Goal: Task Accomplishment & Management: Use online tool/utility

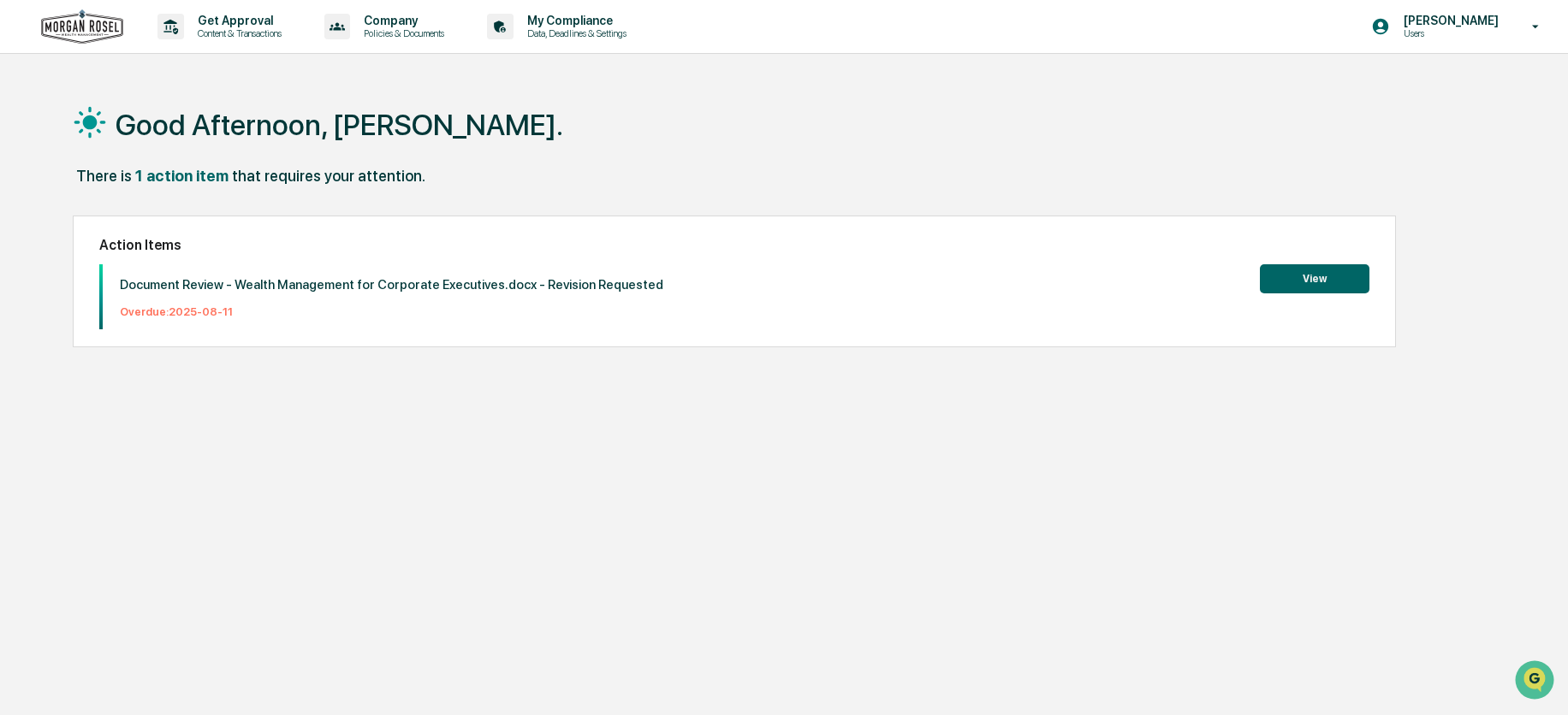
click at [1473, 230] on div "Good Afternoon, Renee. There is 1 action item that requires your attention. Act…" at bounding box center [778, 438] width 1463 height 715
click at [232, 28] on p "Content & Transactions" at bounding box center [236, 33] width 106 height 12
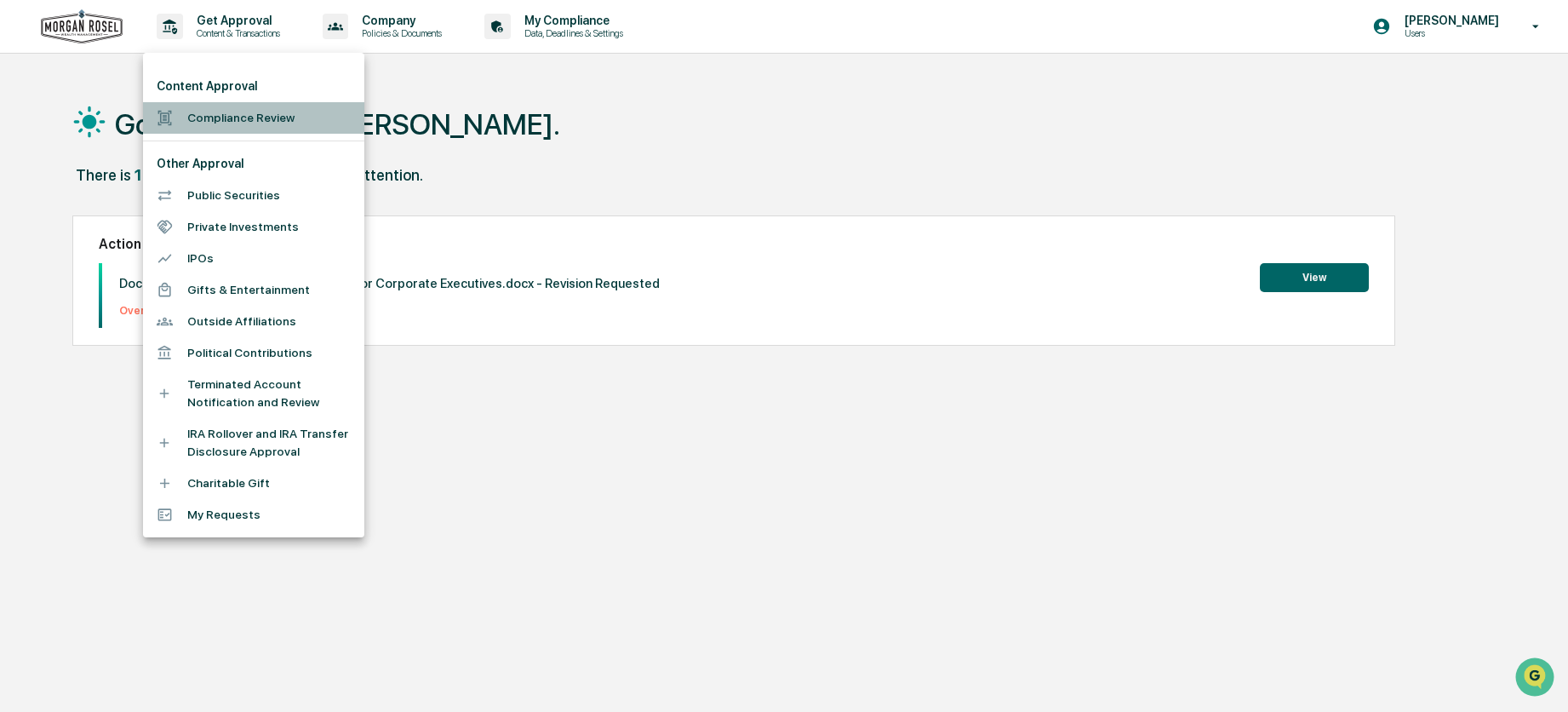
click at [240, 115] on li "Compliance Review" at bounding box center [254, 118] width 222 height 31
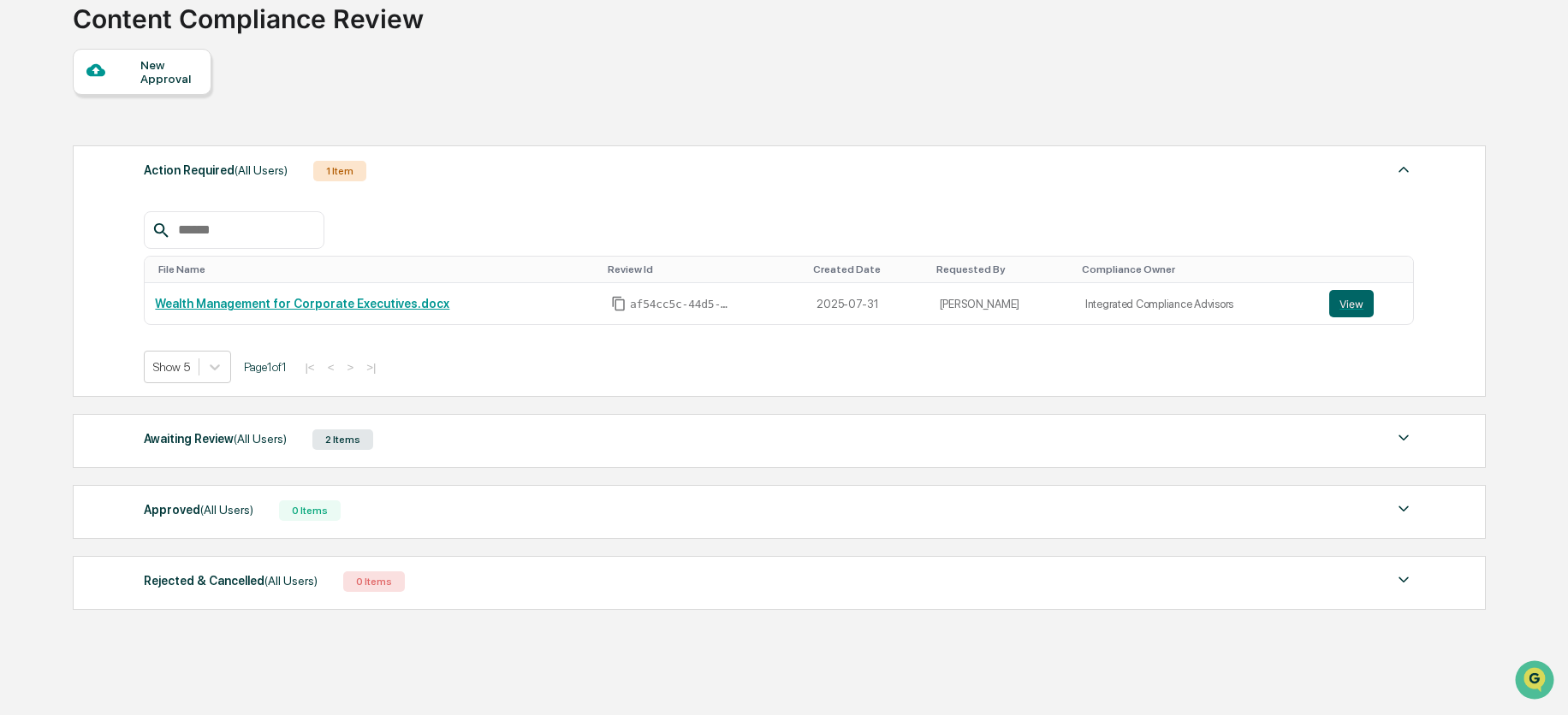
scroll to position [163, 0]
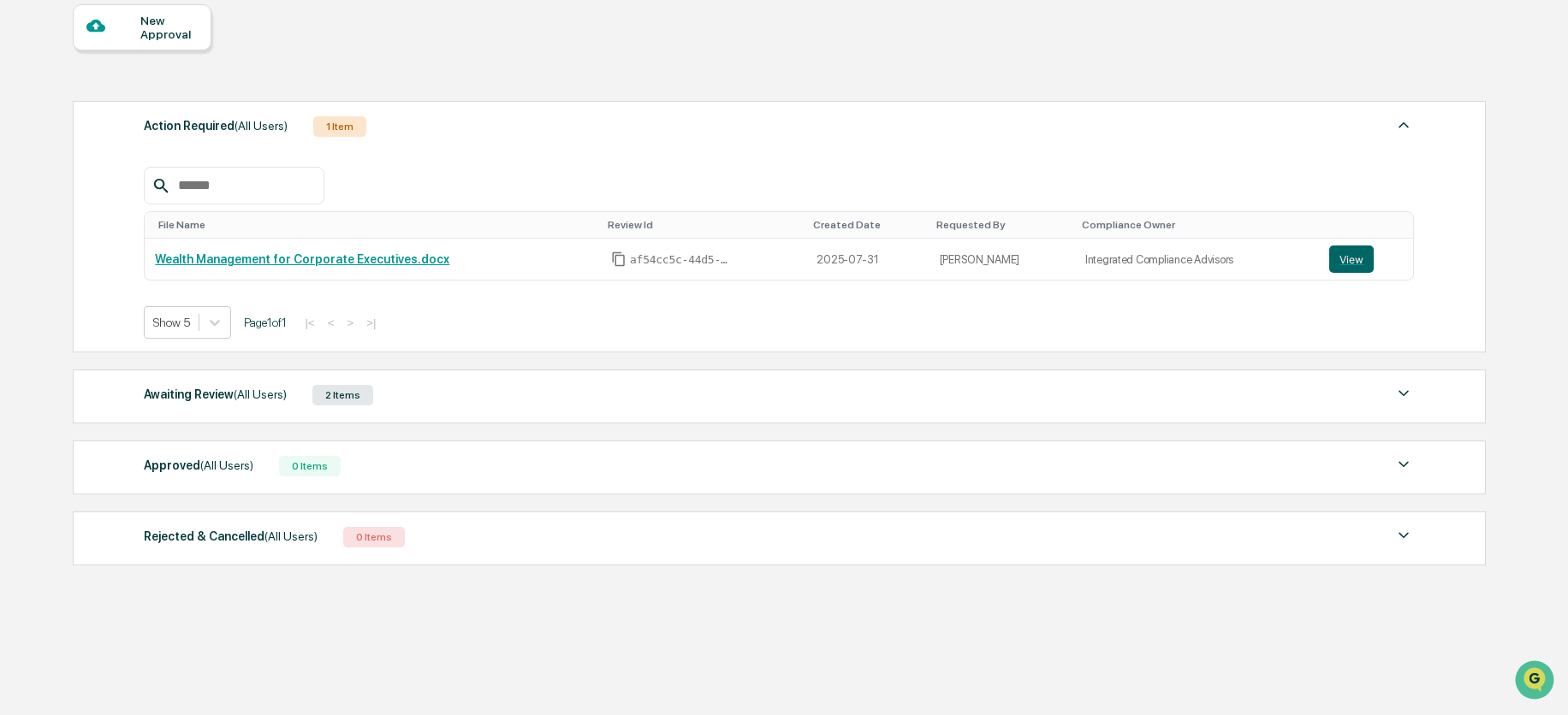
click at [161, 24] on div "New Approval" at bounding box center [169, 27] width 57 height 28
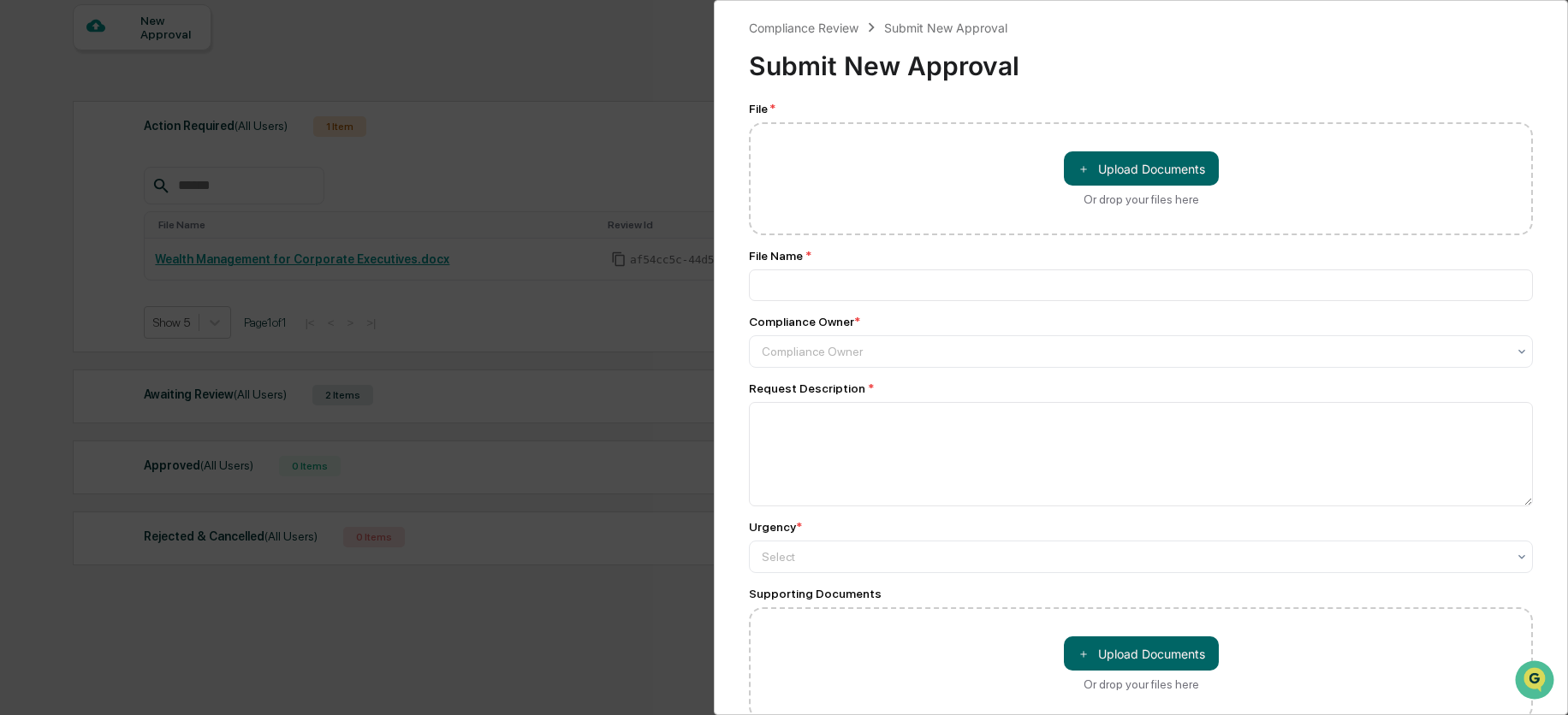
click at [652, 71] on div "Compliance Review Submit New Approval Submit New Approval File * ＋ Upload Docum…" at bounding box center [784, 357] width 1568 height 715
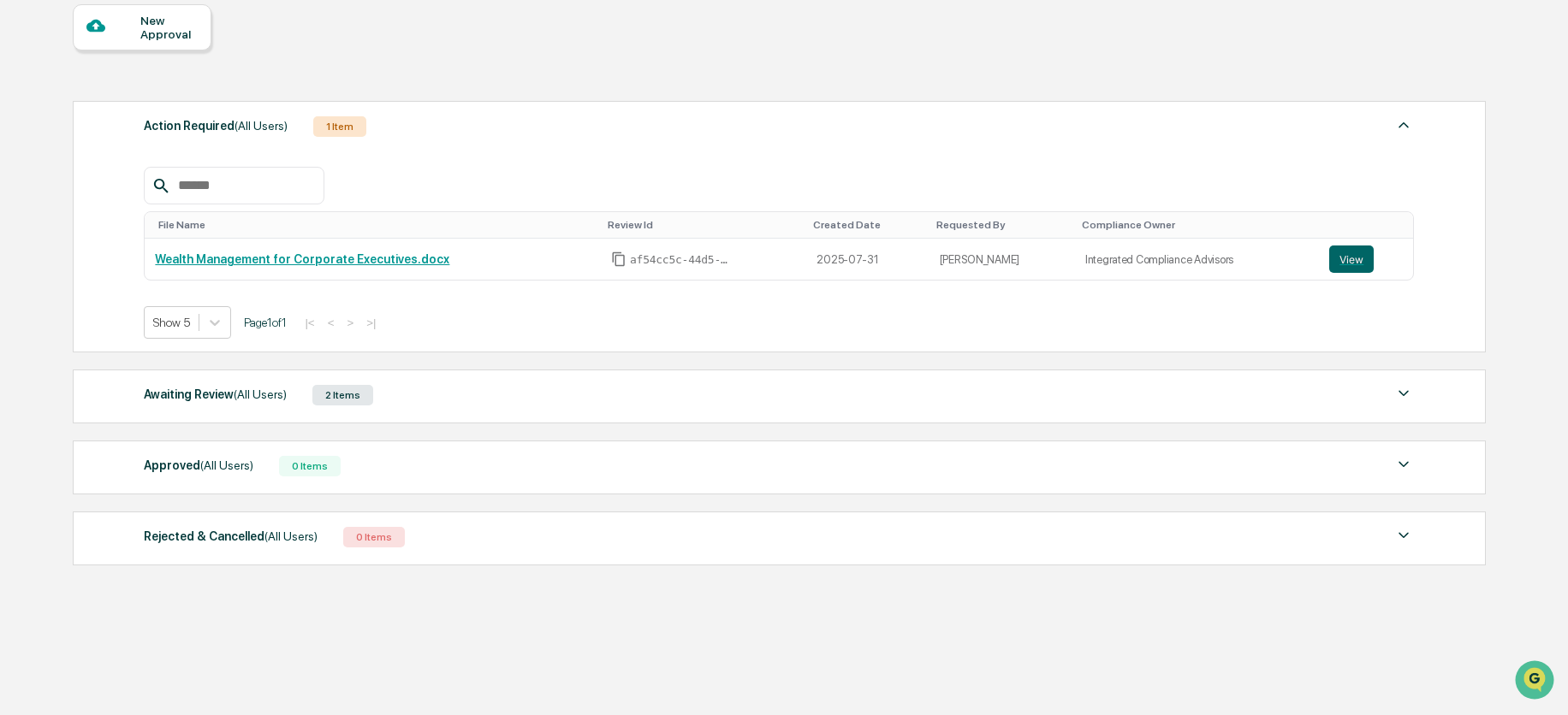
click at [343, 402] on div "2 Items" at bounding box center [343, 395] width 61 height 21
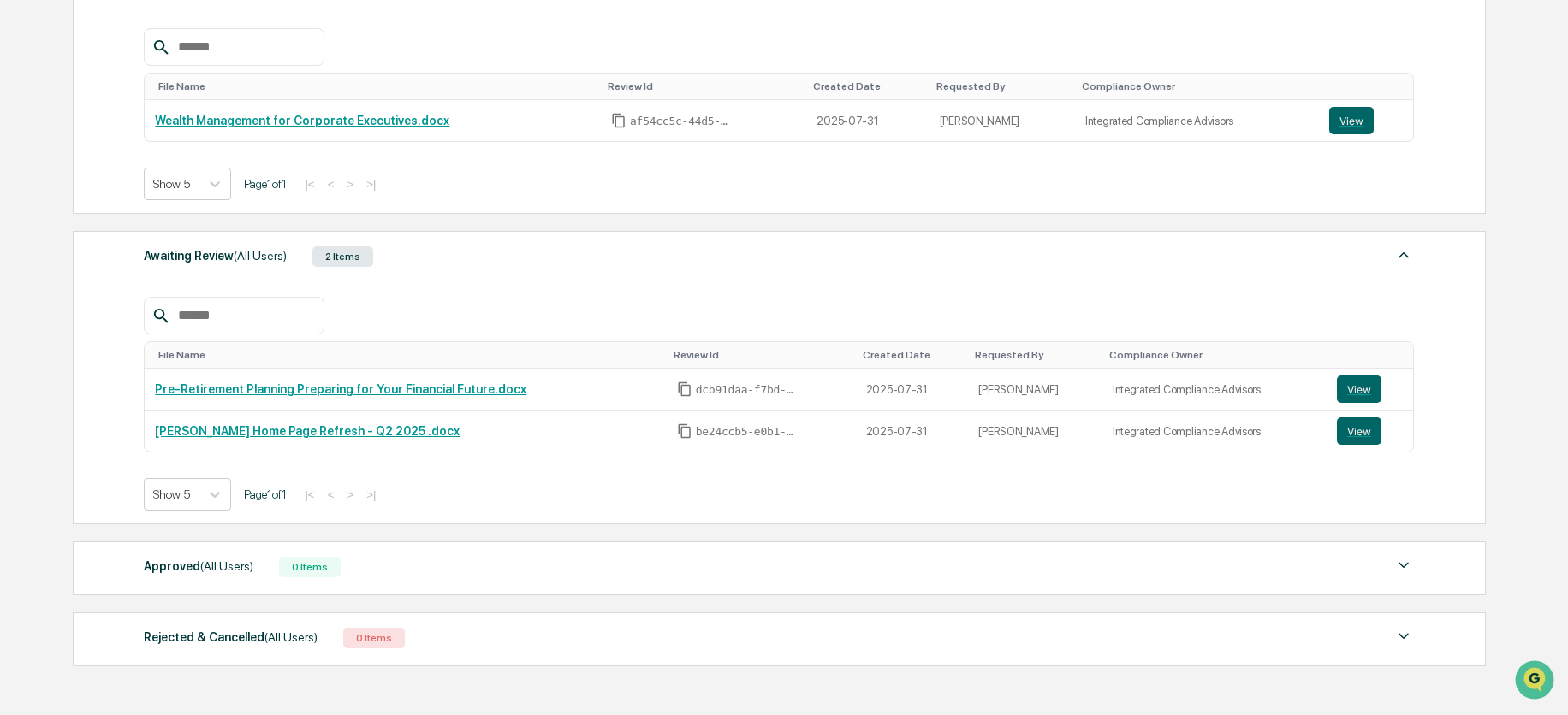
scroll to position [333, 0]
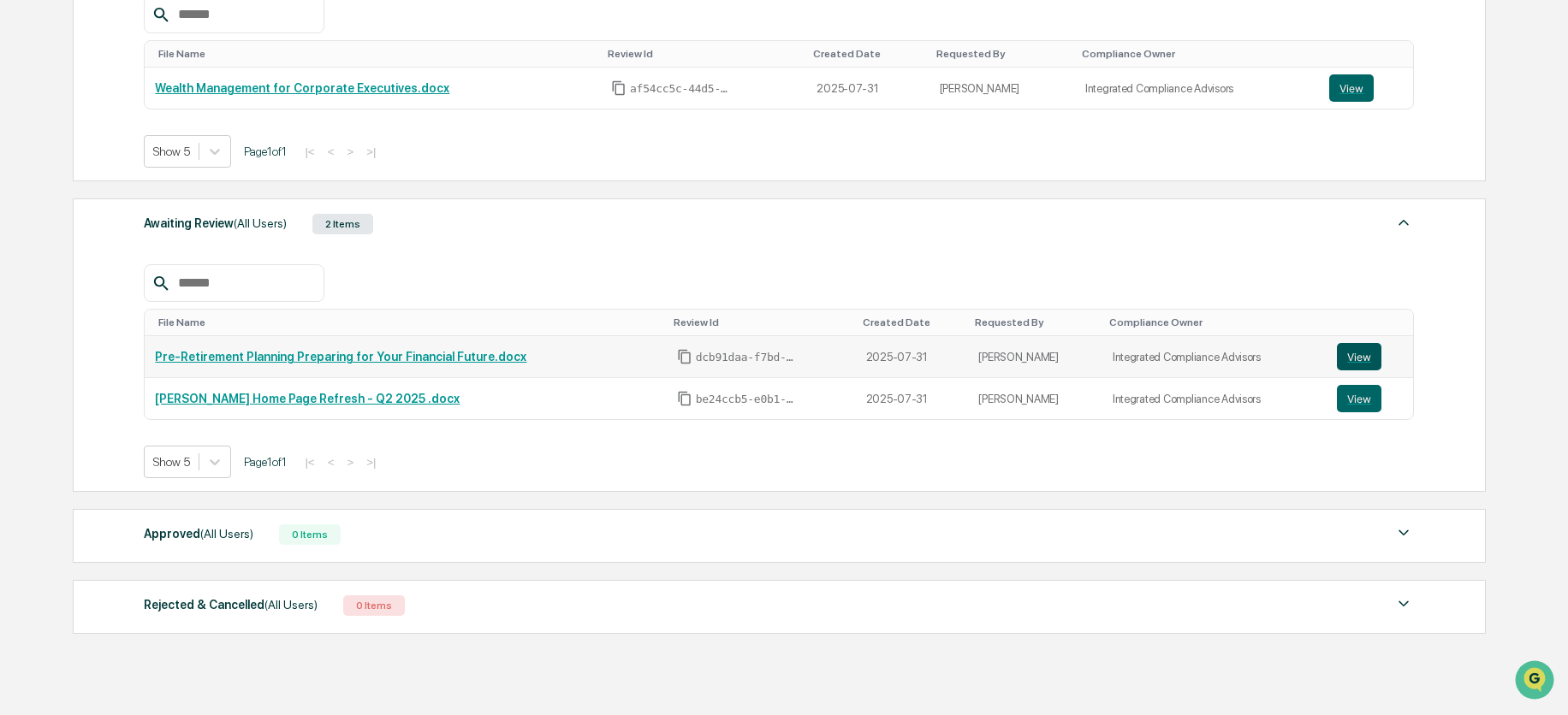
click at [1357, 362] on button "View" at bounding box center [1359, 356] width 45 height 28
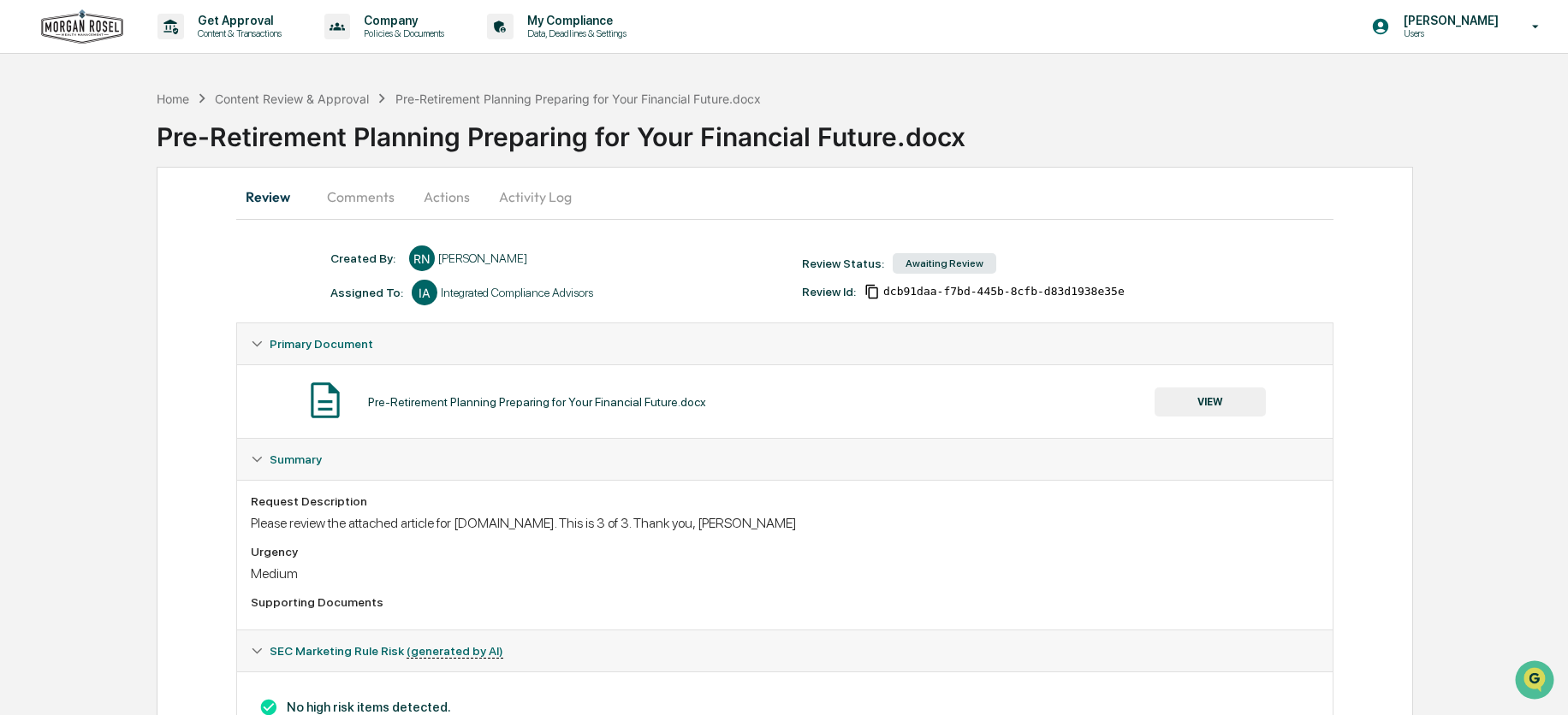
scroll to position [72, 0]
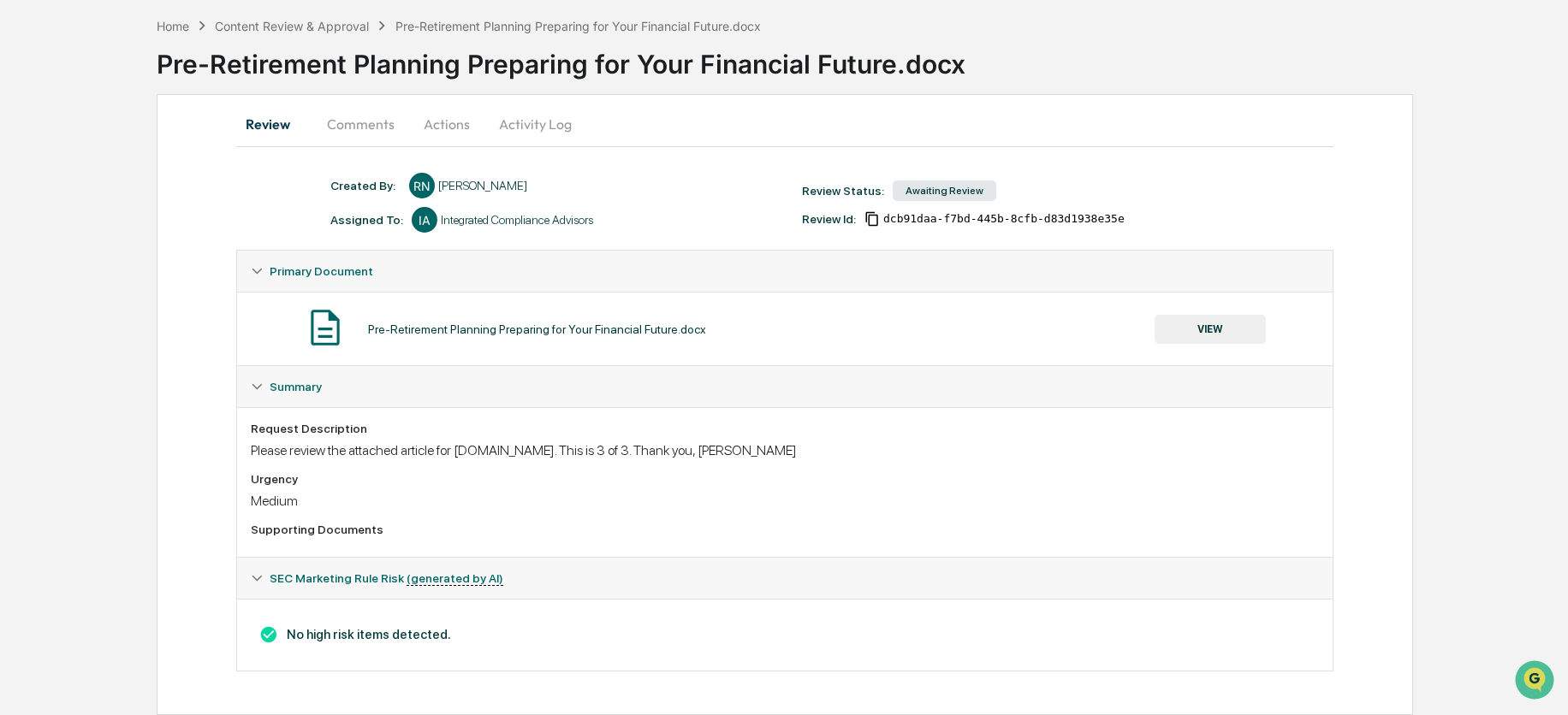
click at [443, 124] on button "Actions" at bounding box center [447, 124] width 77 height 41
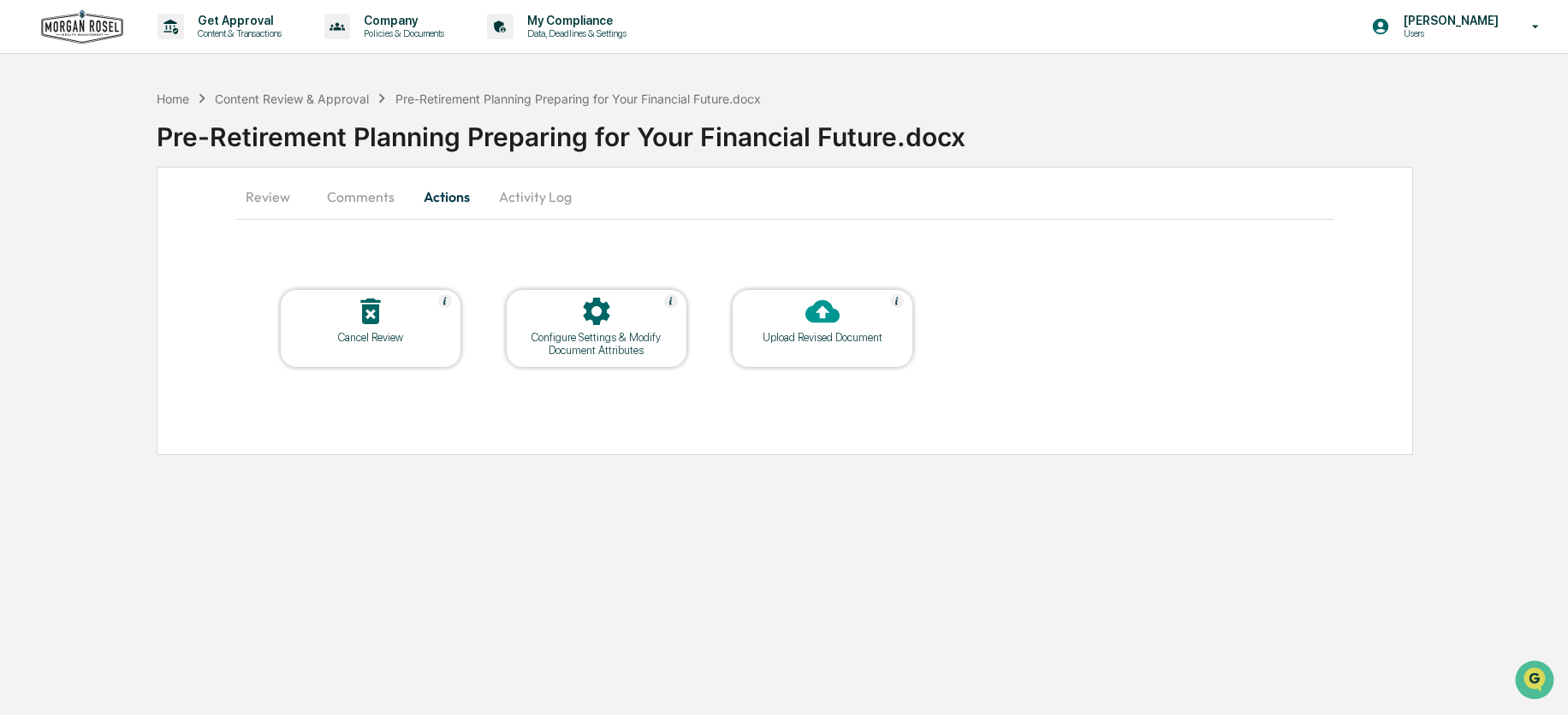
scroll to position [0, 0]
click at [829, 316] on icon at bounding box center [824, 311] width 34 height 23
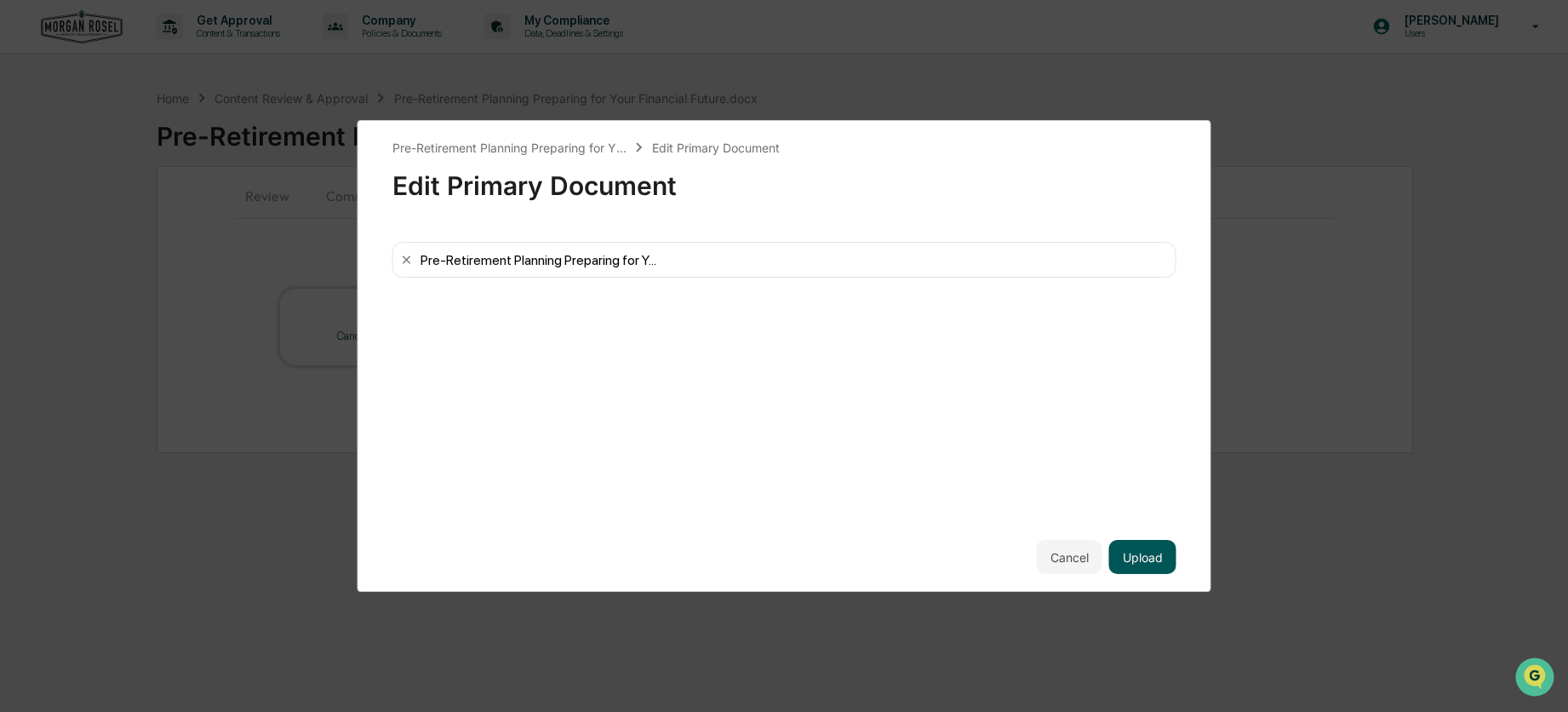
click at [1148, 557] on button "Upload" at bounding box center [1143, 557] width 67 height 34
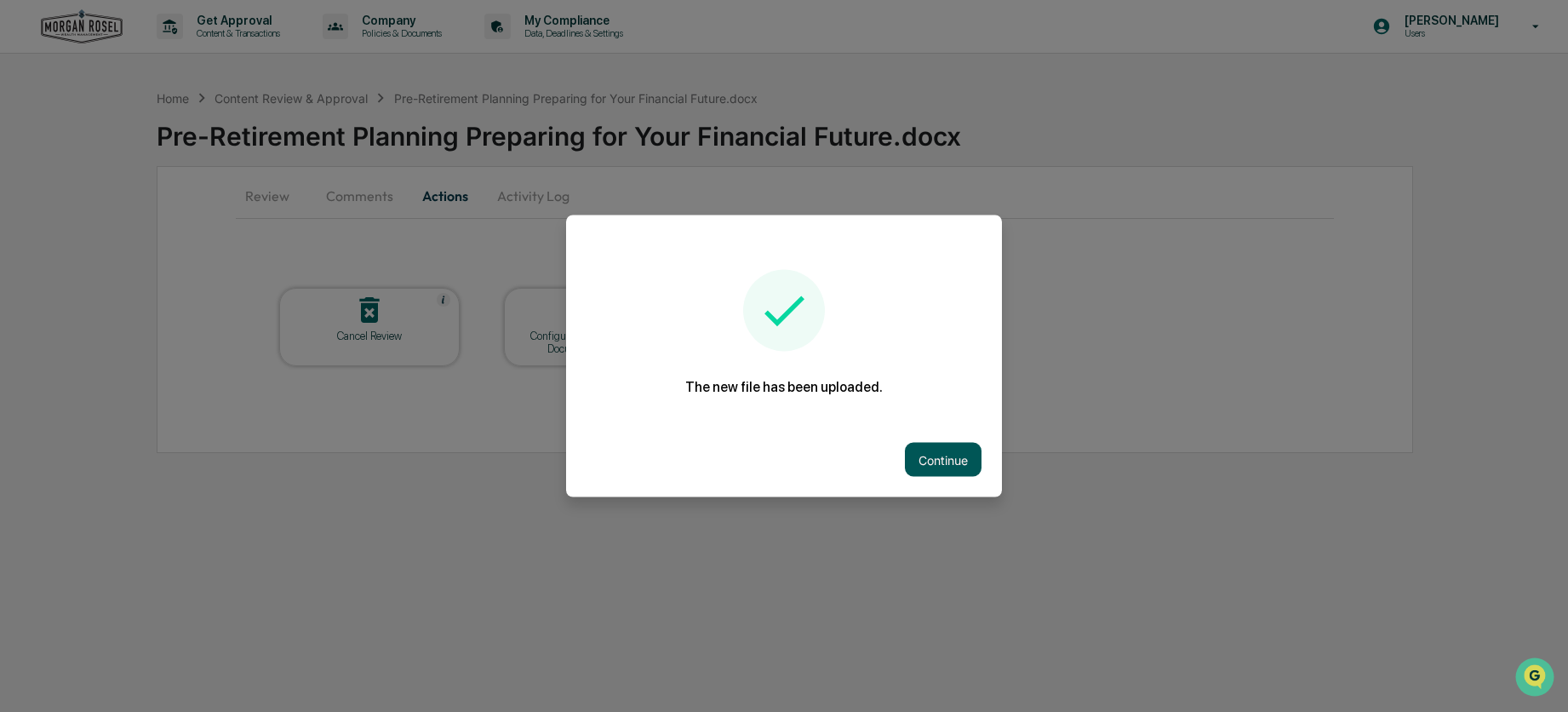
click at [943, 463] on button "Continue" at bounding box center [943, 460] width 77 height 34
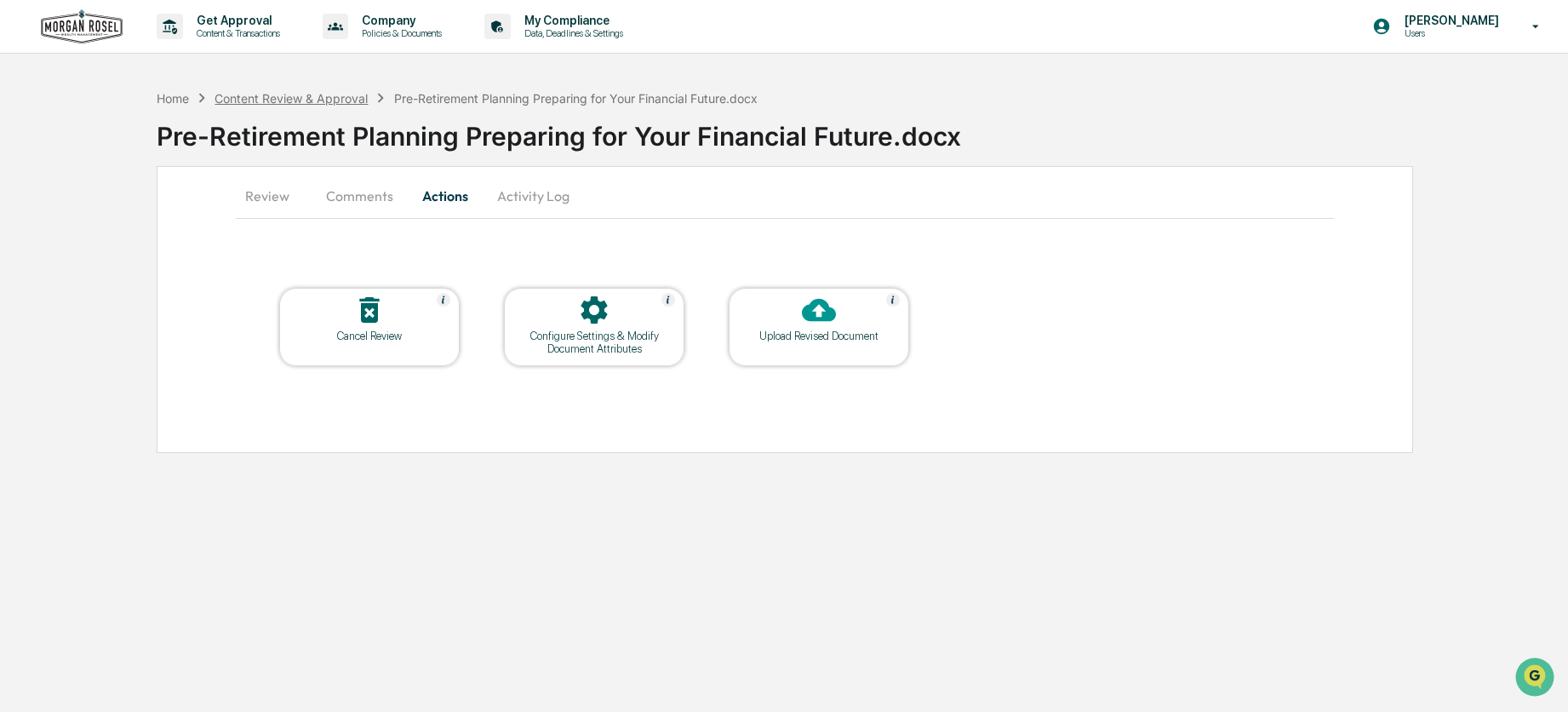
click at [287, 100] on div "Content Review & Approval" at bounding box center [291, 98] width 153 height 14
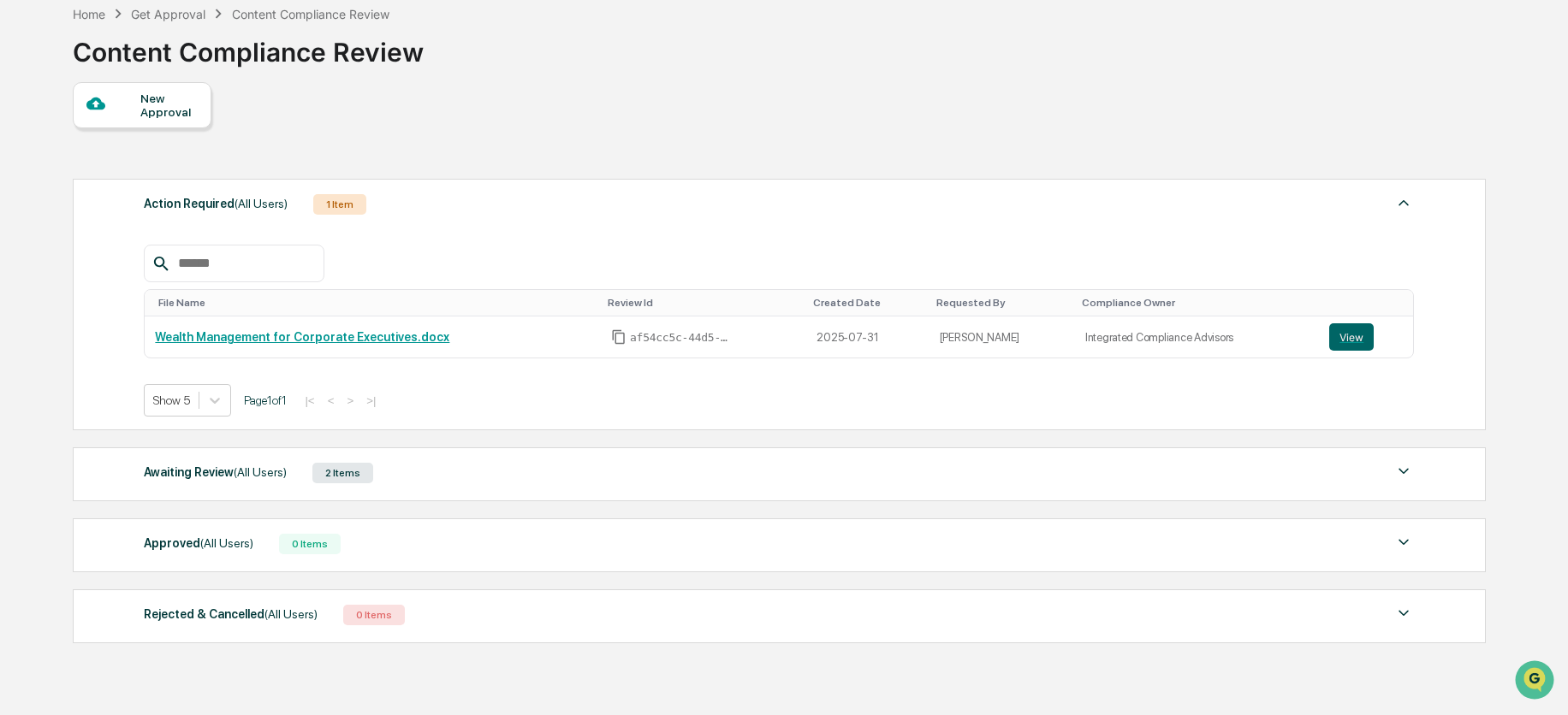
scroll to position [86, 0]
click at [237, 472] on span "(All Users)" at bounding box center [260, 471] width 53 height 13
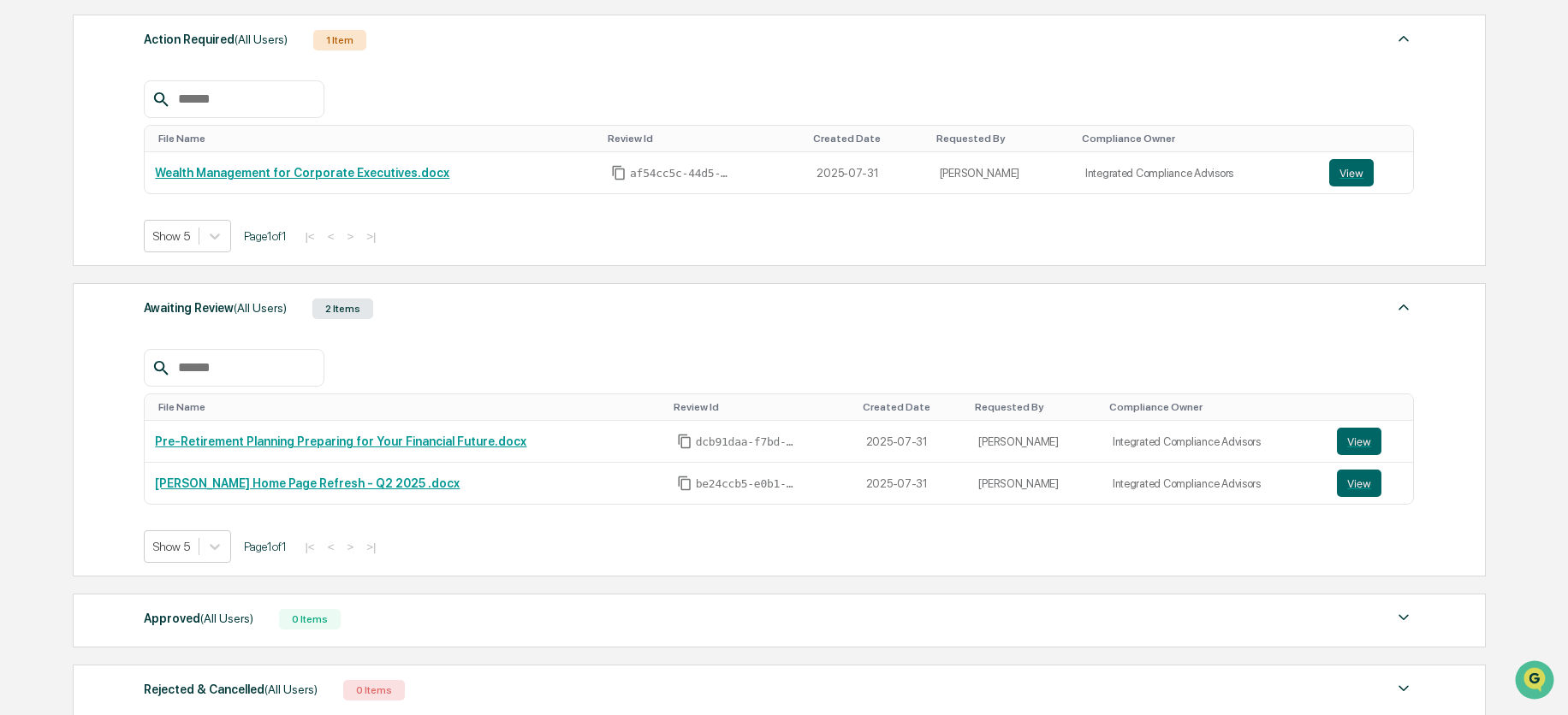
scroll to position [257, 0]
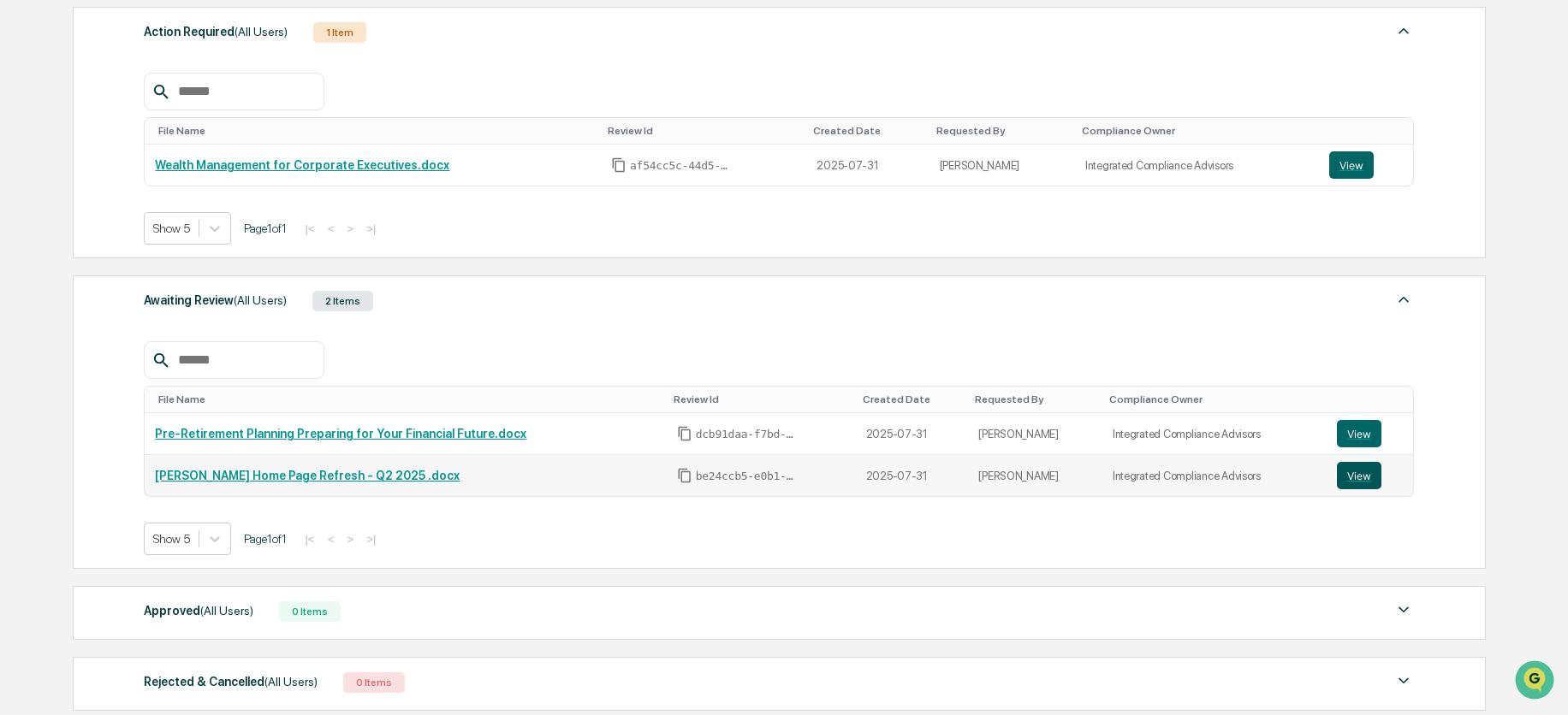
click at [1356, 473] on button "View" at bounding box center [1359, 475] width 45 height 28
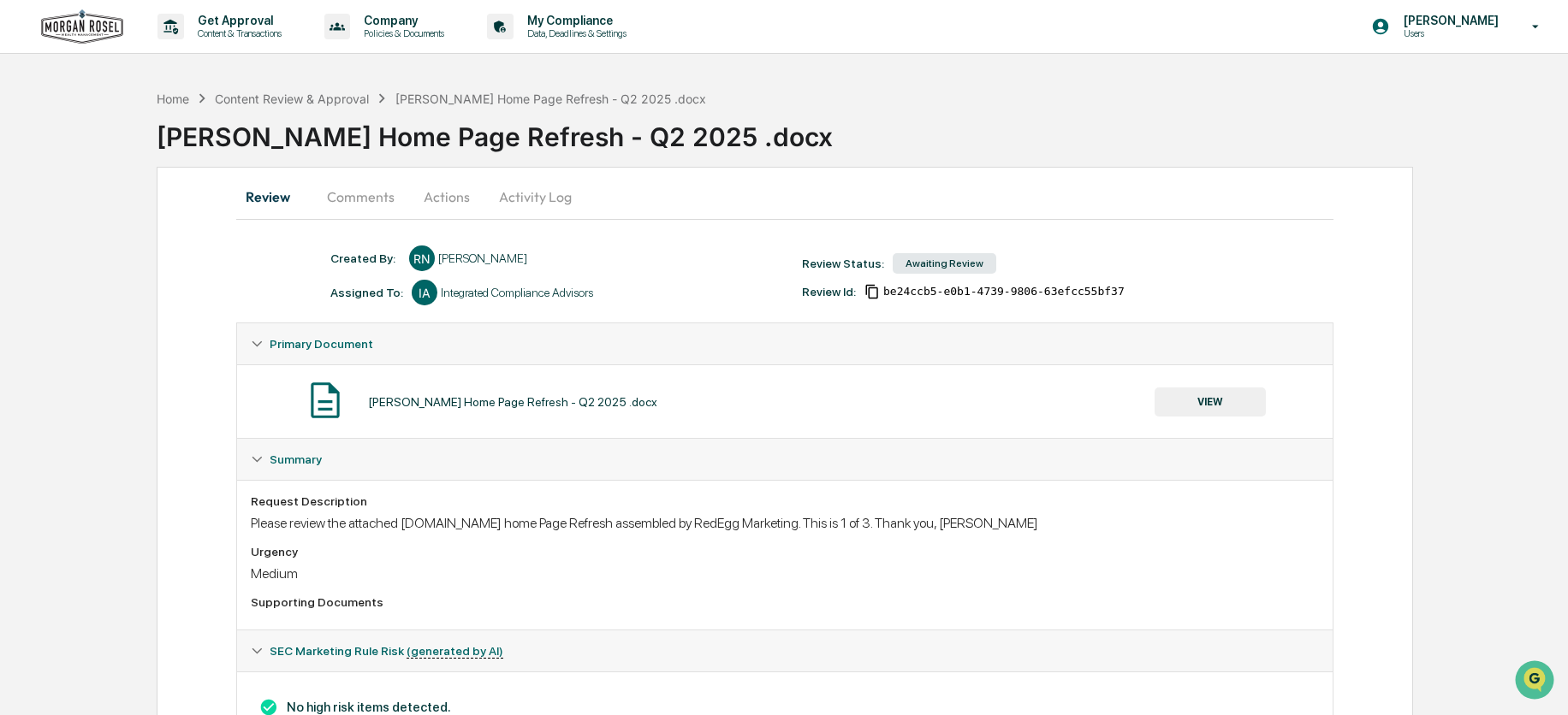
click at [444, 198] on button "Actions" at bounding box center [447, 196] width 77 height 41
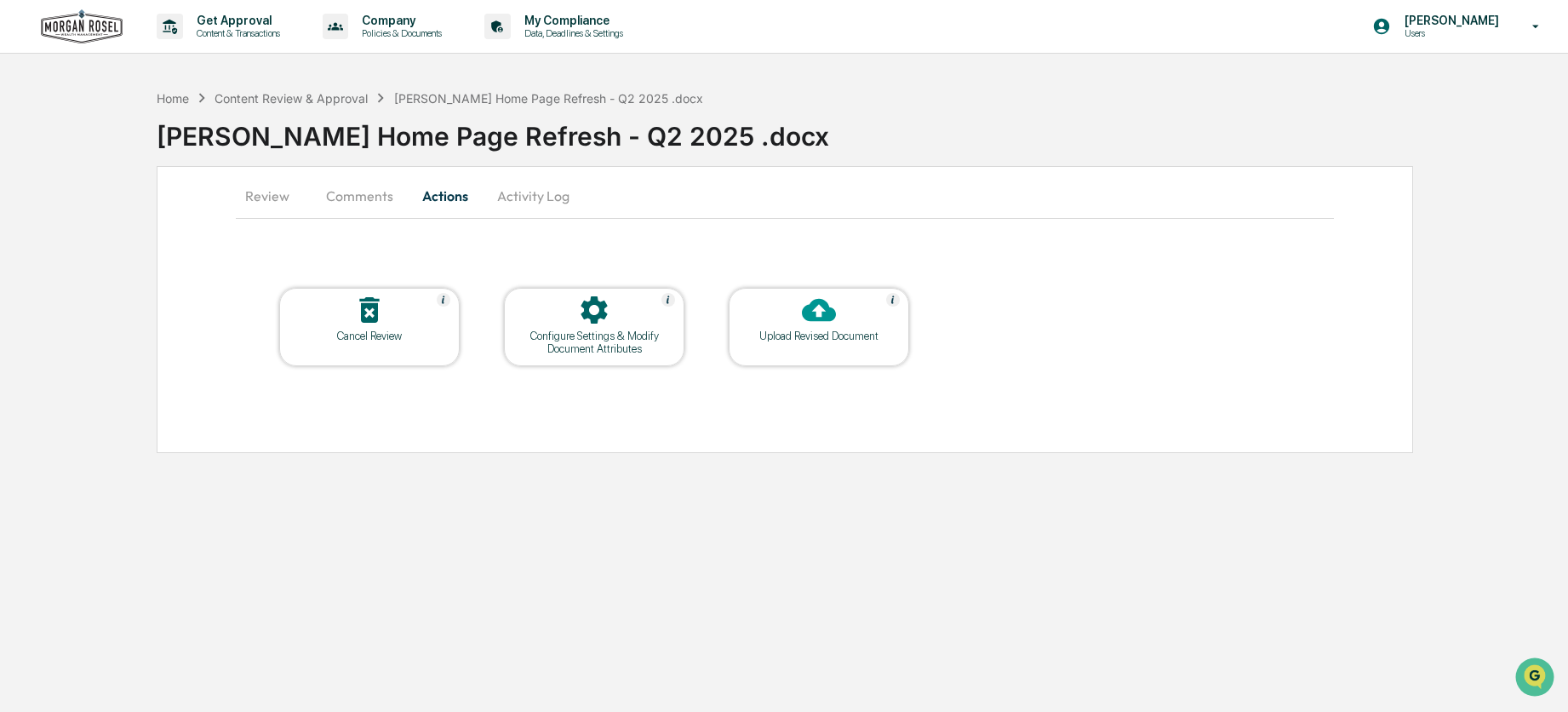
click at [830, 320] on icon at bounding box center [820, 310] width 34 height 23
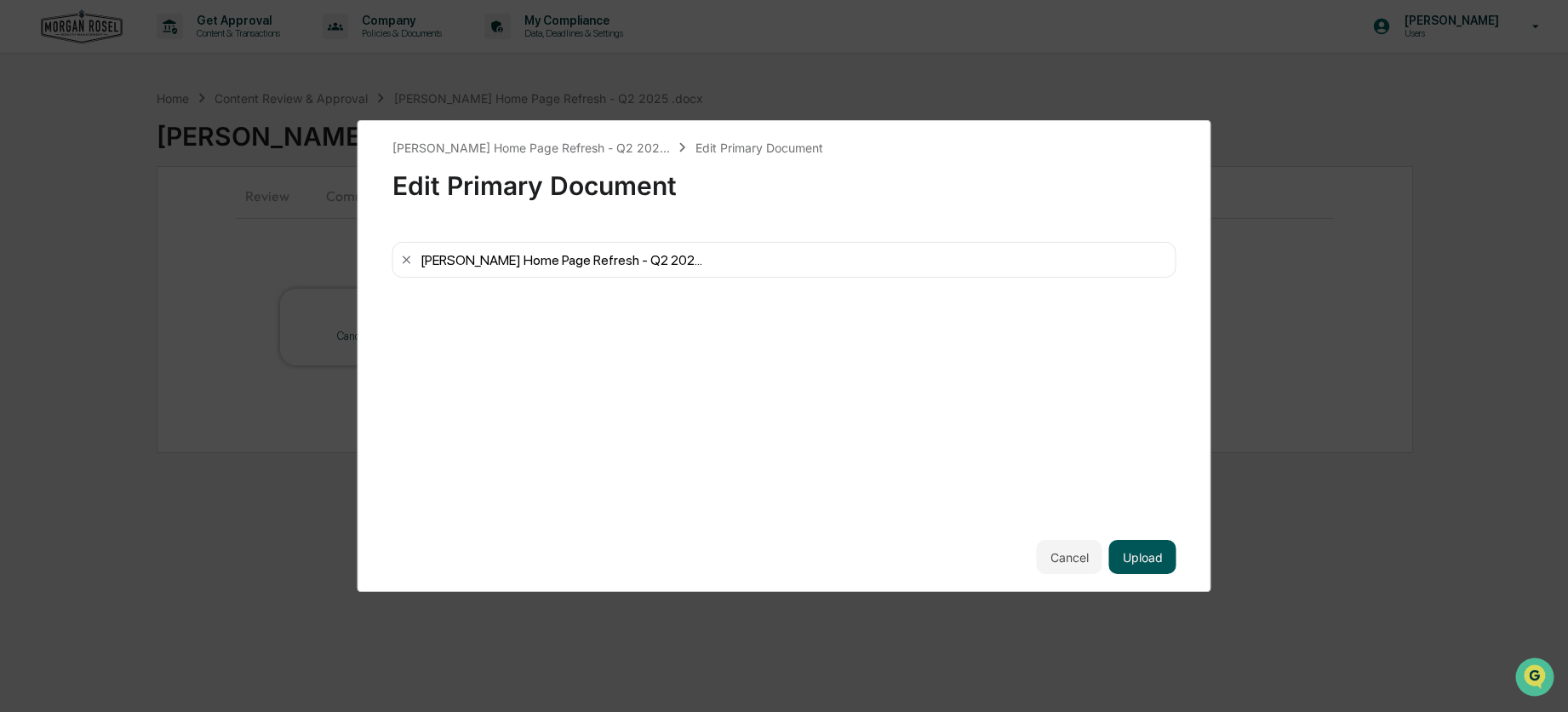
click at [1151, 549] on button "Upload" at bounding box center [1143, 557] width 67 height 34
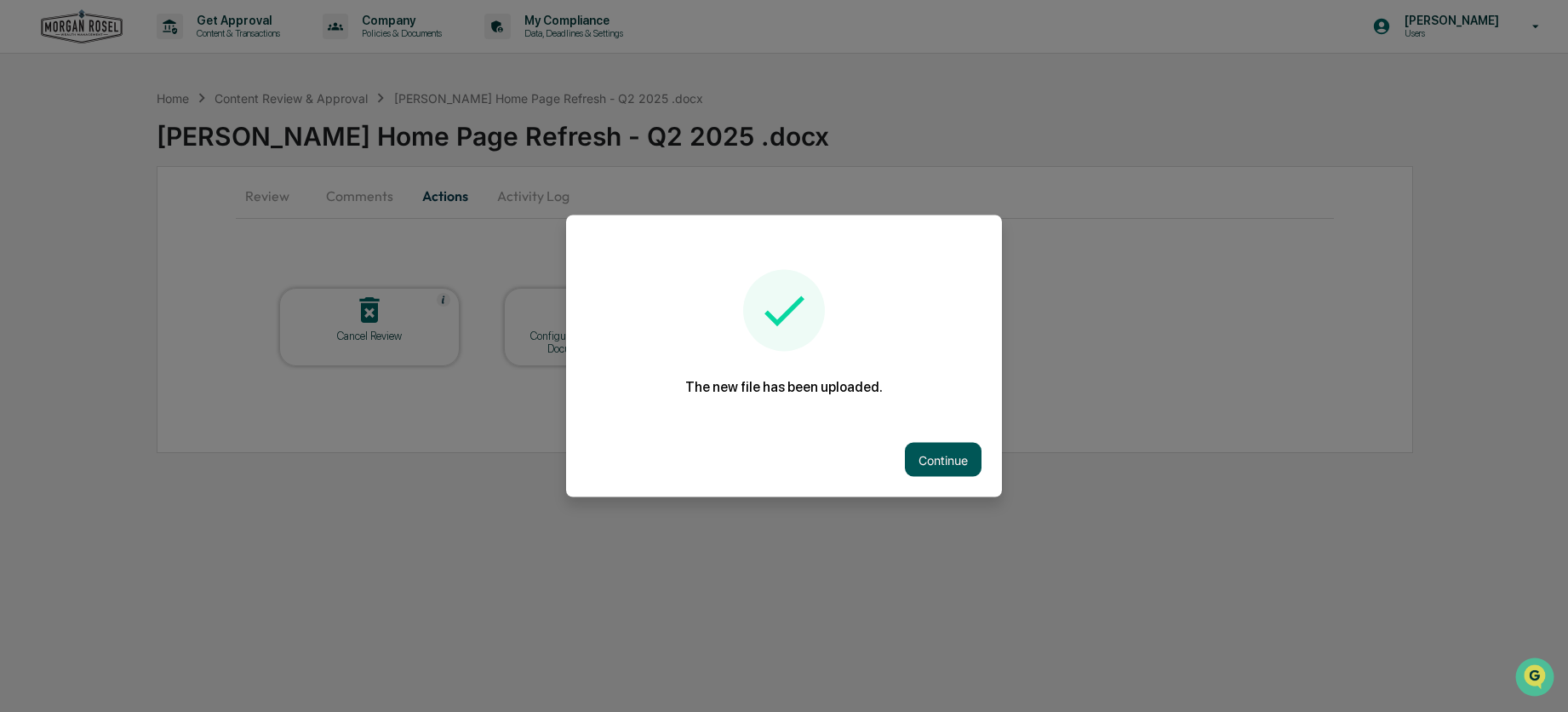
click at [949, 451] on button "Continue" at bounding box center [943, 460] width 77 height 34
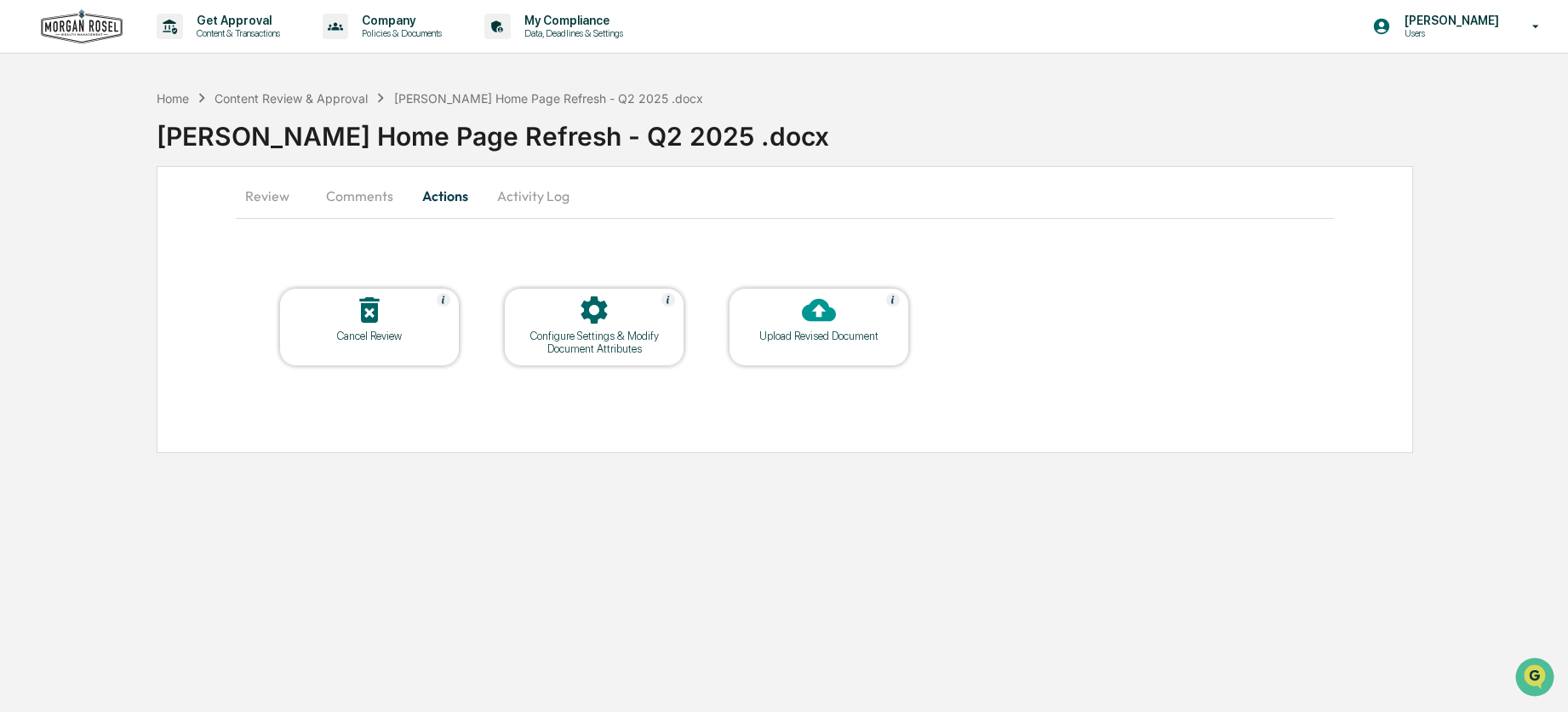
click at [531, 197] on button "Activity Log" at bounding box center [532, 195] width 99 height 41
